Goal: Task Accomplishment & Management: Use online tool/utility

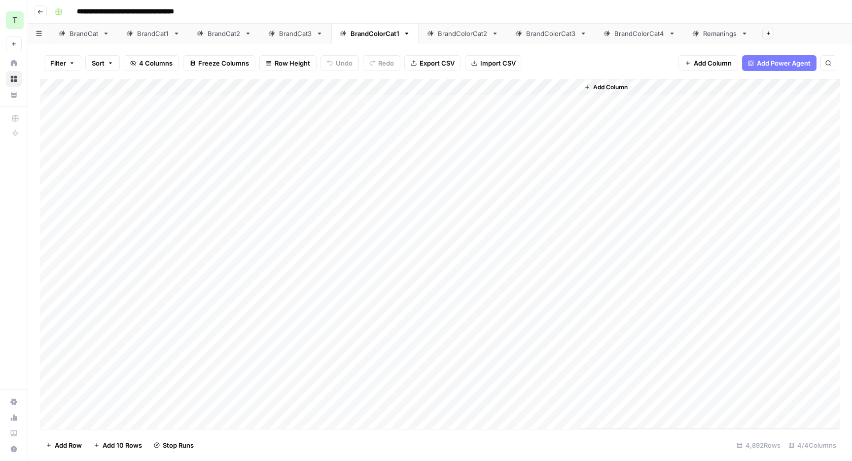
click at [453, 29] on div "BrandColorCat2" at bounding box center [463, 34] width 50 height 10
click at [377, 33] on div "BrandColorCat1" at bounding box center [374, 34] width 49 height 10
click at [398, 134] on div "Add Column" at bounding box center [440, 254] width 800 height 350
click at [399, 135] on div "Add Column" at bounding box center [440, 254] width 800 height 350
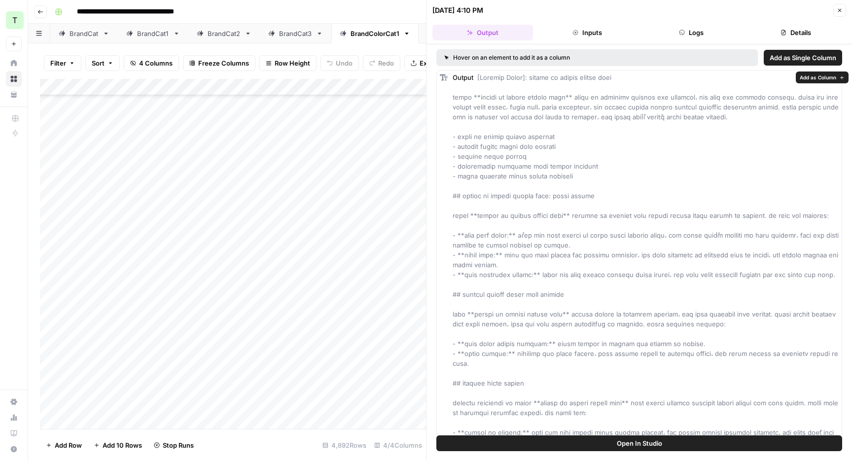
click at [699, 35] on button "Logs" at bounding box center [691, 33] width 101 height 16
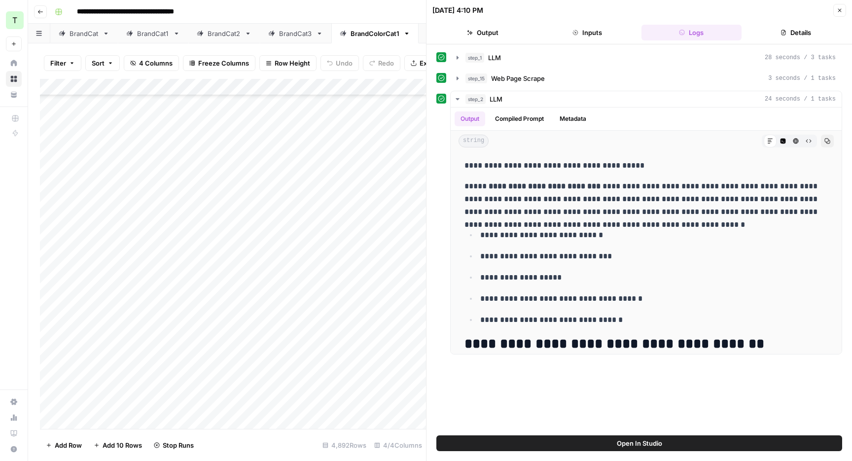
click at [840, 12] on icon "button" at bounding box center [839, 10] width 3 height 3
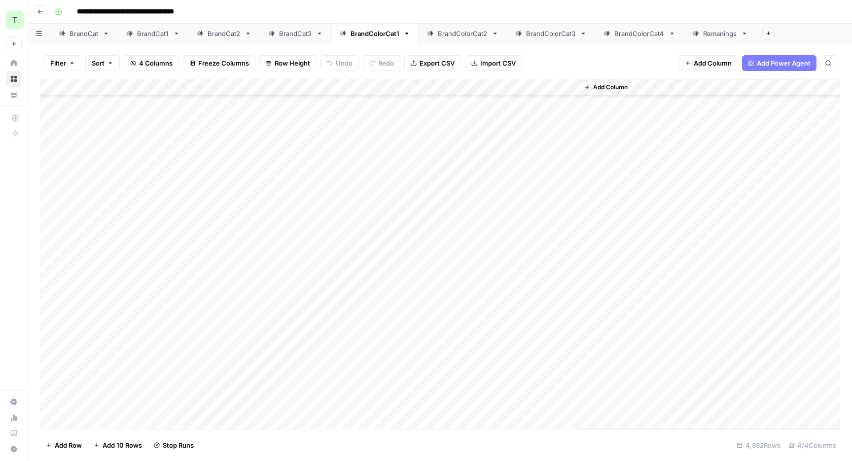
click at [591, 7] on div "**********" at bounding box center [446, 12] width 791 height 16
